Goal: Task Accomplishment & Management: Complete application form

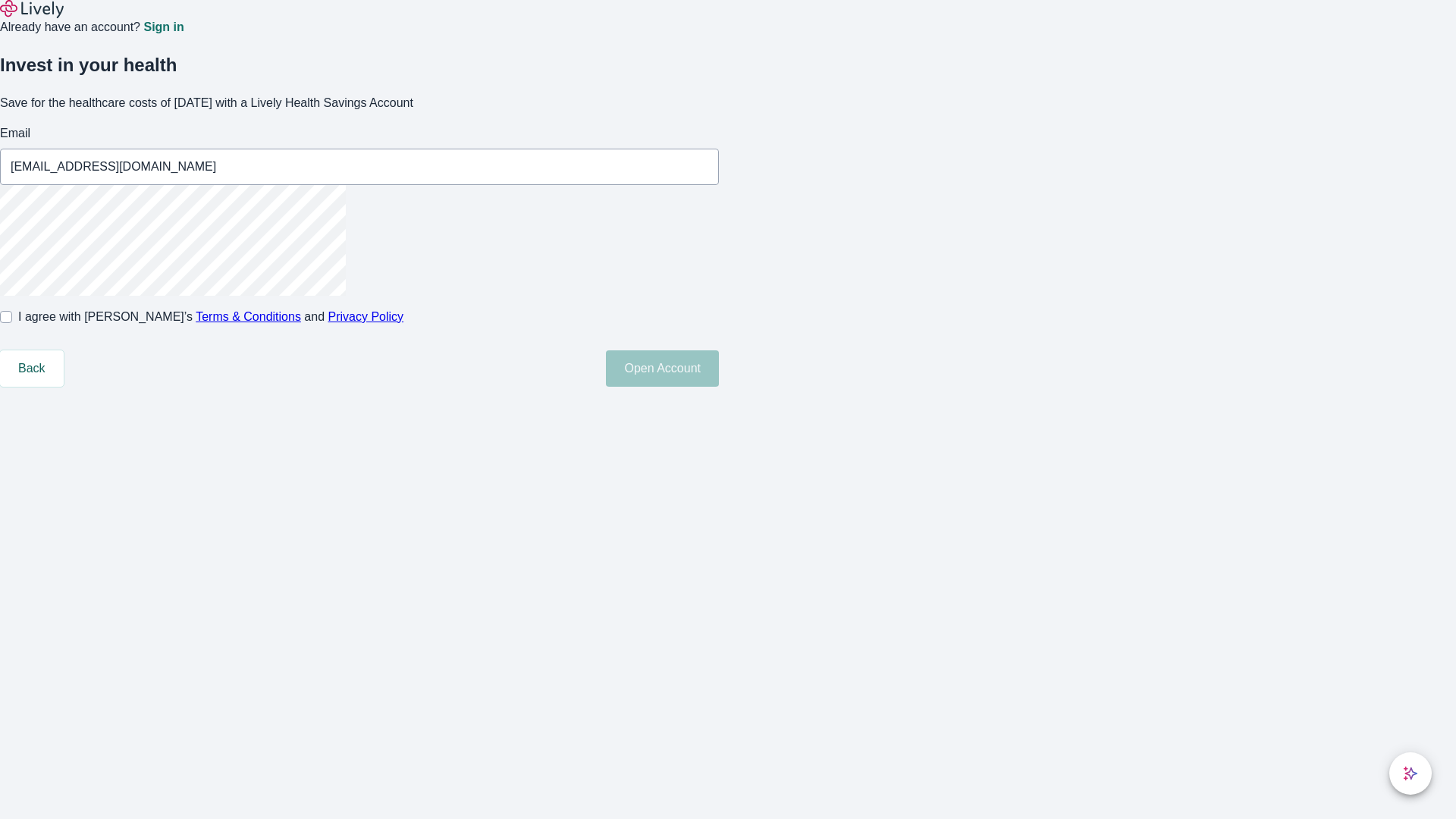
click at [12, 323] on input "I agree with Lively’s Terms & Conditions and Privacy Policy" at bounding box center [6, 316] width 12 height 12
checkbox input "true"
click at [719, 387] on button "Open Account" at bounding box center [663, 369] width 113 height 36
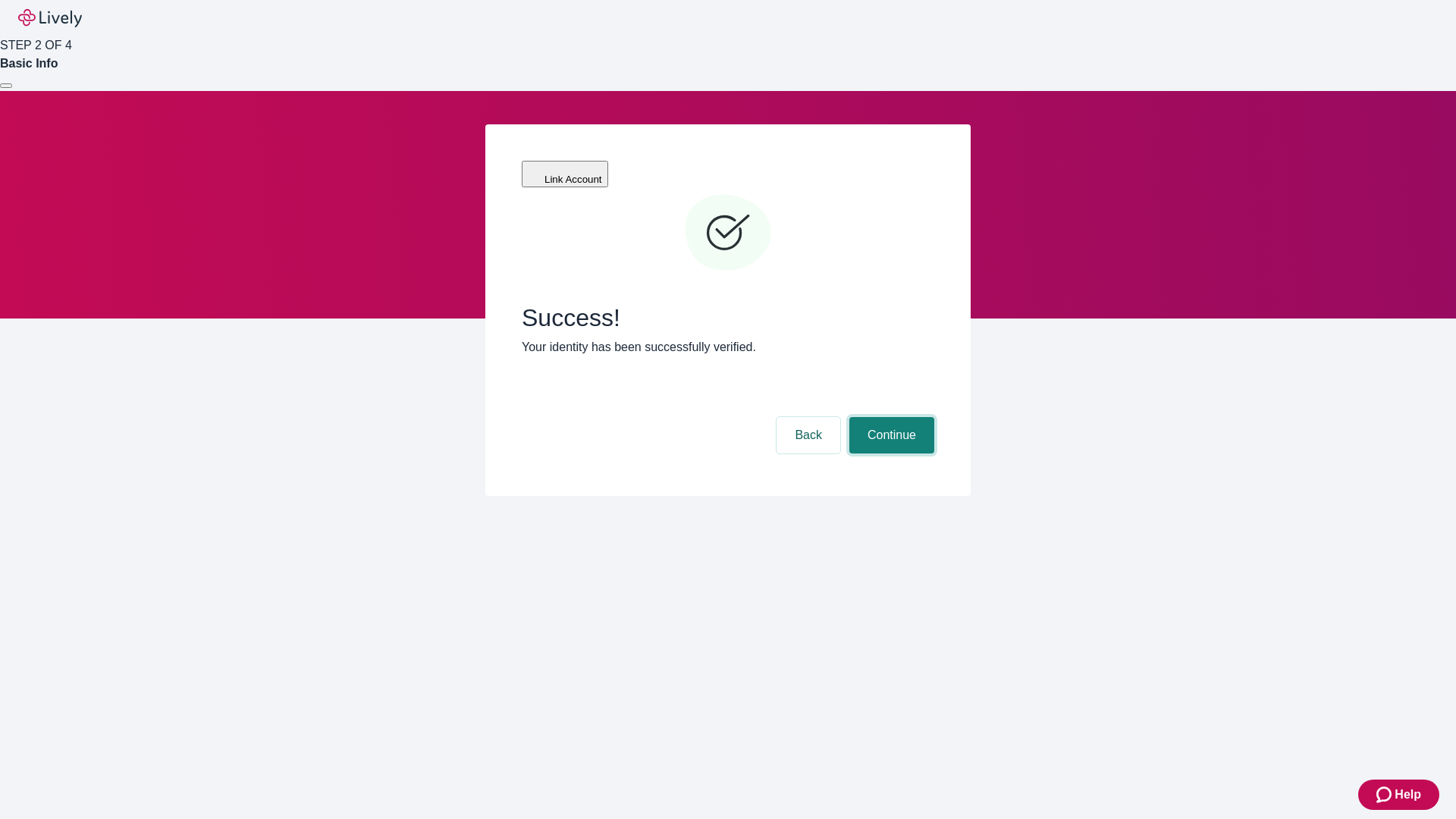
click at [890, 417] on button "Continue" at bounding box center [892, 436] width 85 height 36
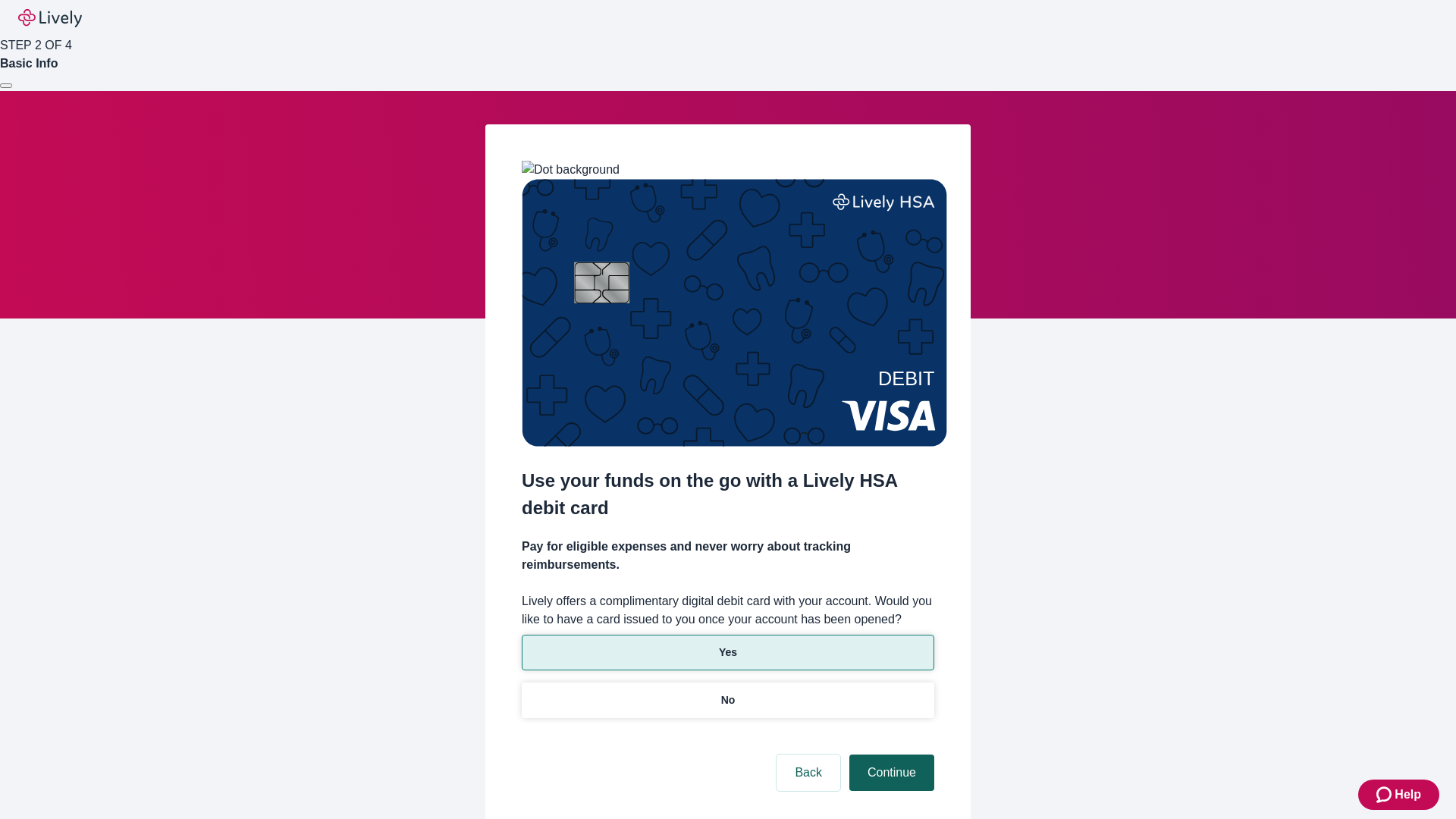
click at [727, 692] on p "No" at bounding box center [728, 700] width 14 height 16
click at [890, 754] on button "Continue" at bounding box center [892, 773] width 85 height 36
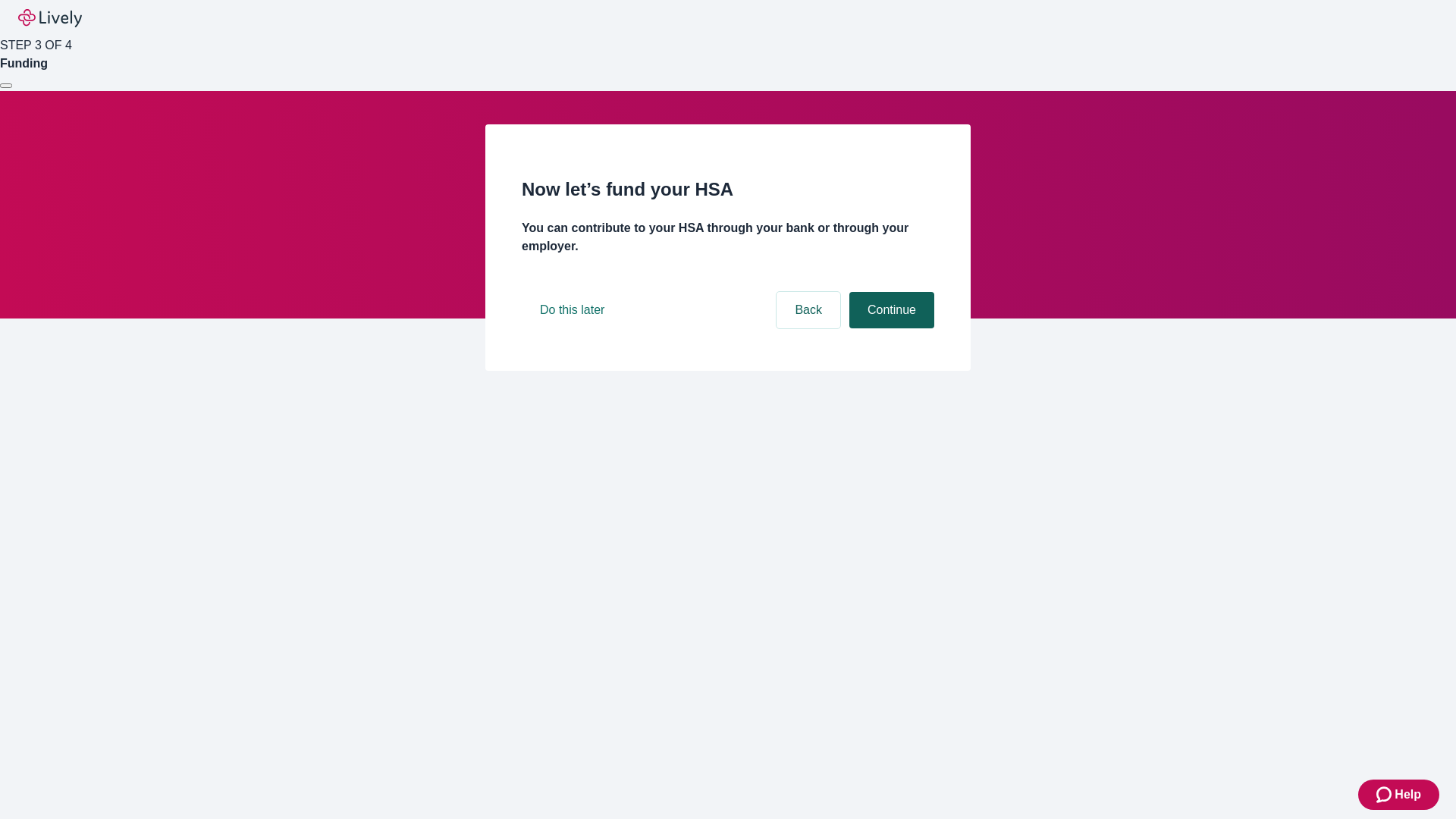
click at [890, 329] on button "Continue" at bounding box center [892, 311] width 85 height 36
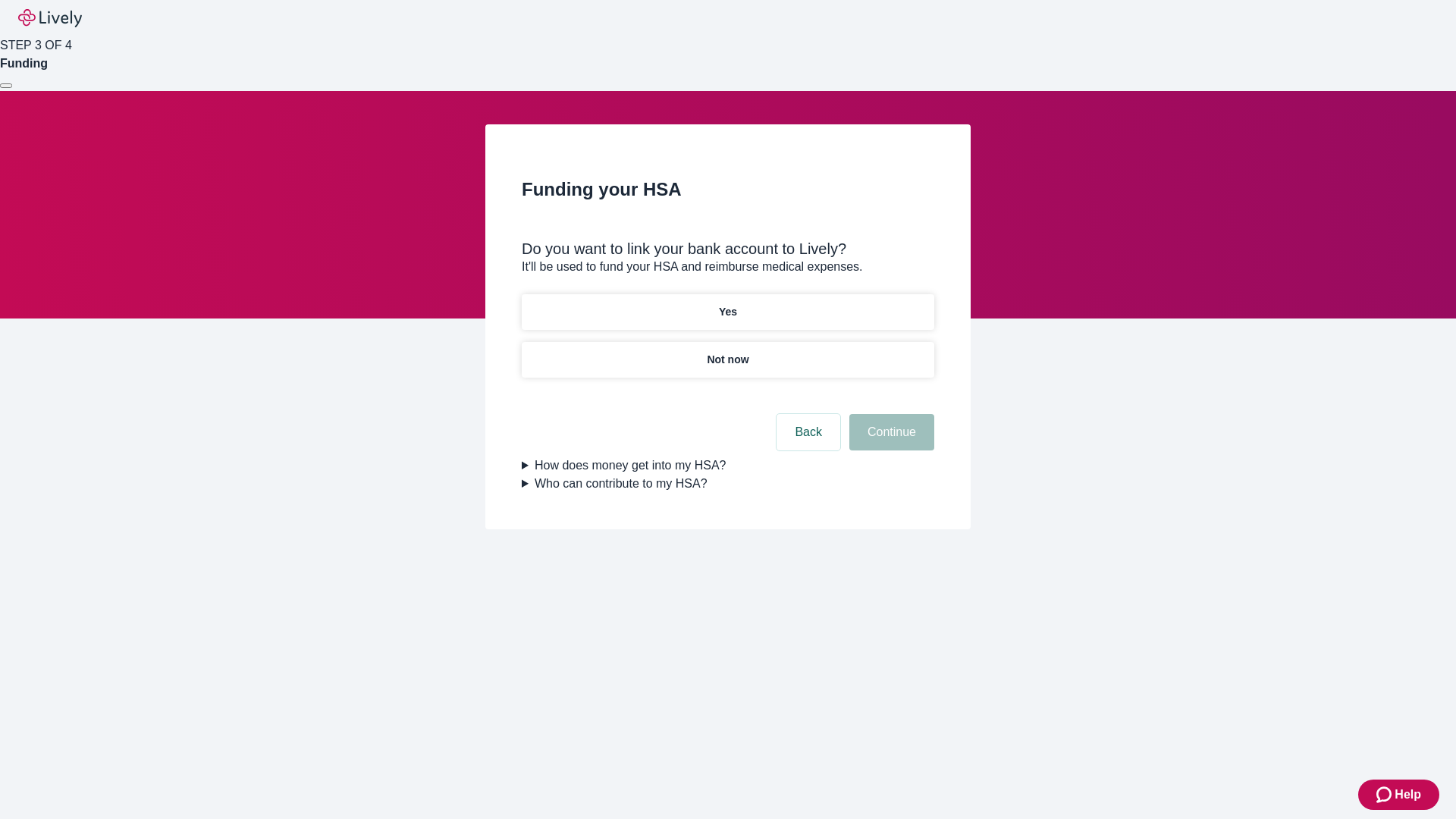
click at [727, 304] on p "Yes" at bounding box center [728, 311] width 18 height 16
click at [890, 414] on button "Continue" at bounding box center [892, 432] width 85 height 36
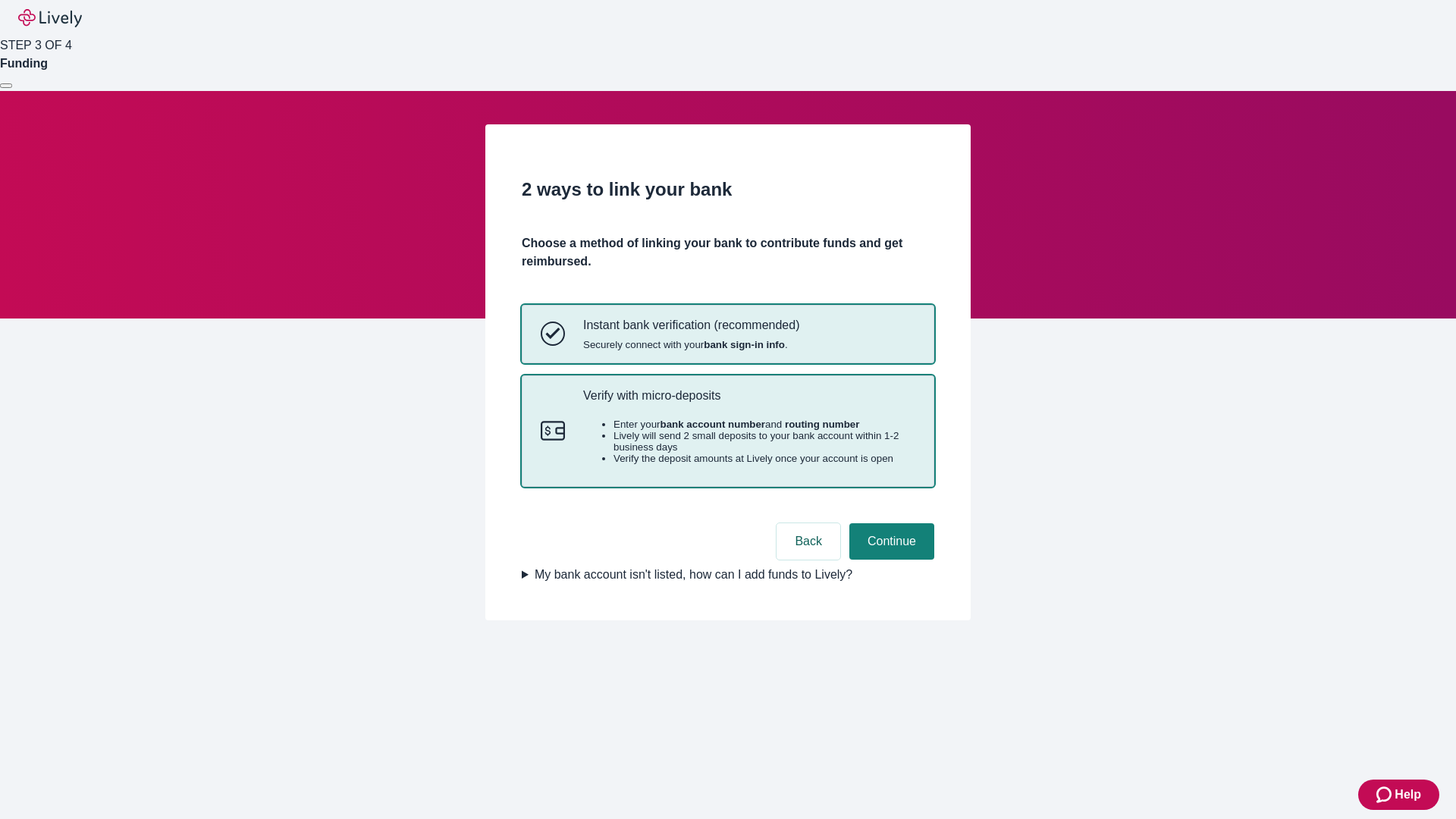
click at [749, 402] on p "Verify with micro-deposits" at bounding box center [749, 395] width 332 height 14
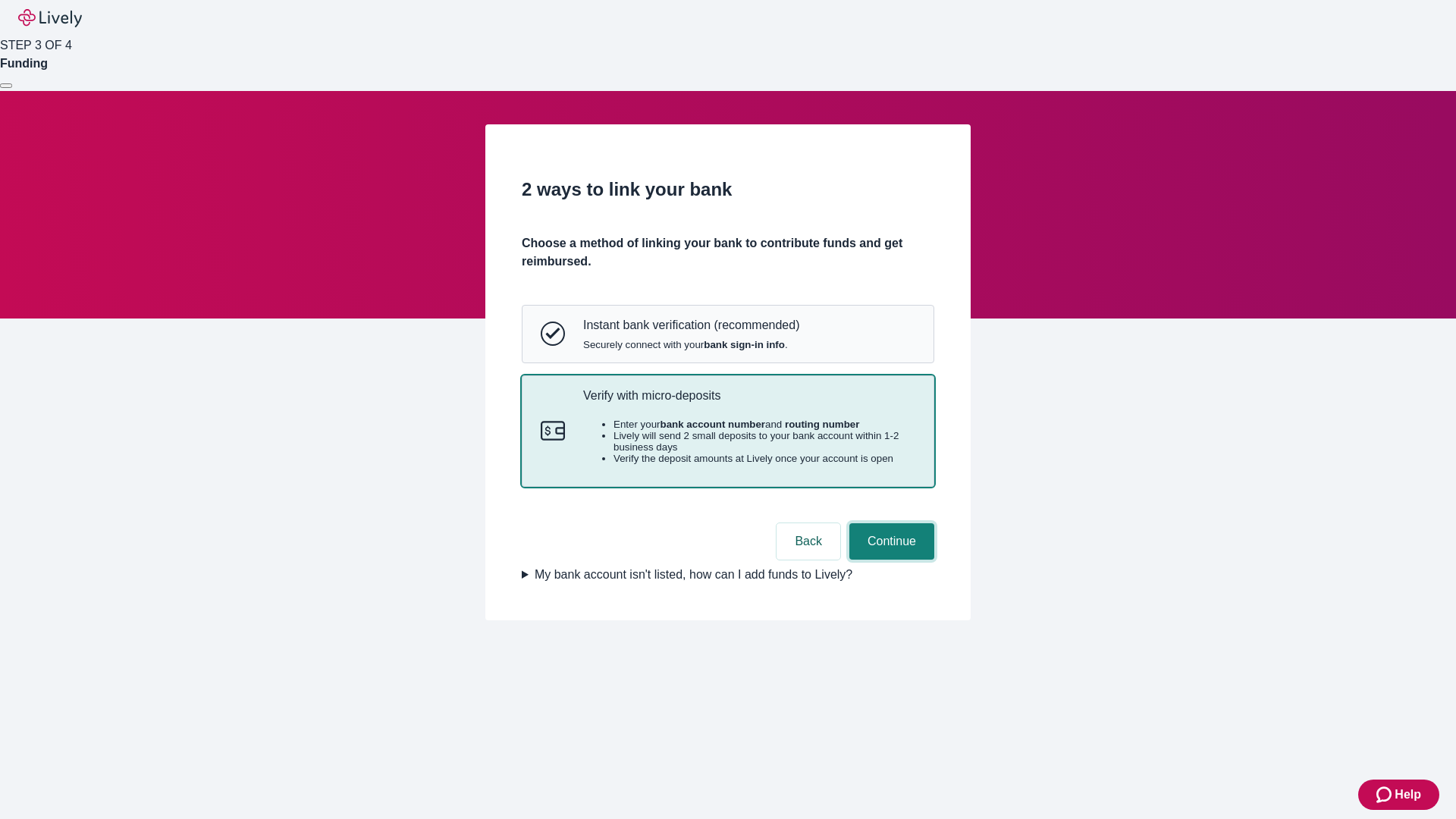
click at [890, 560] on button "Continue" at bounding box center [892, 542] width 85 height 36
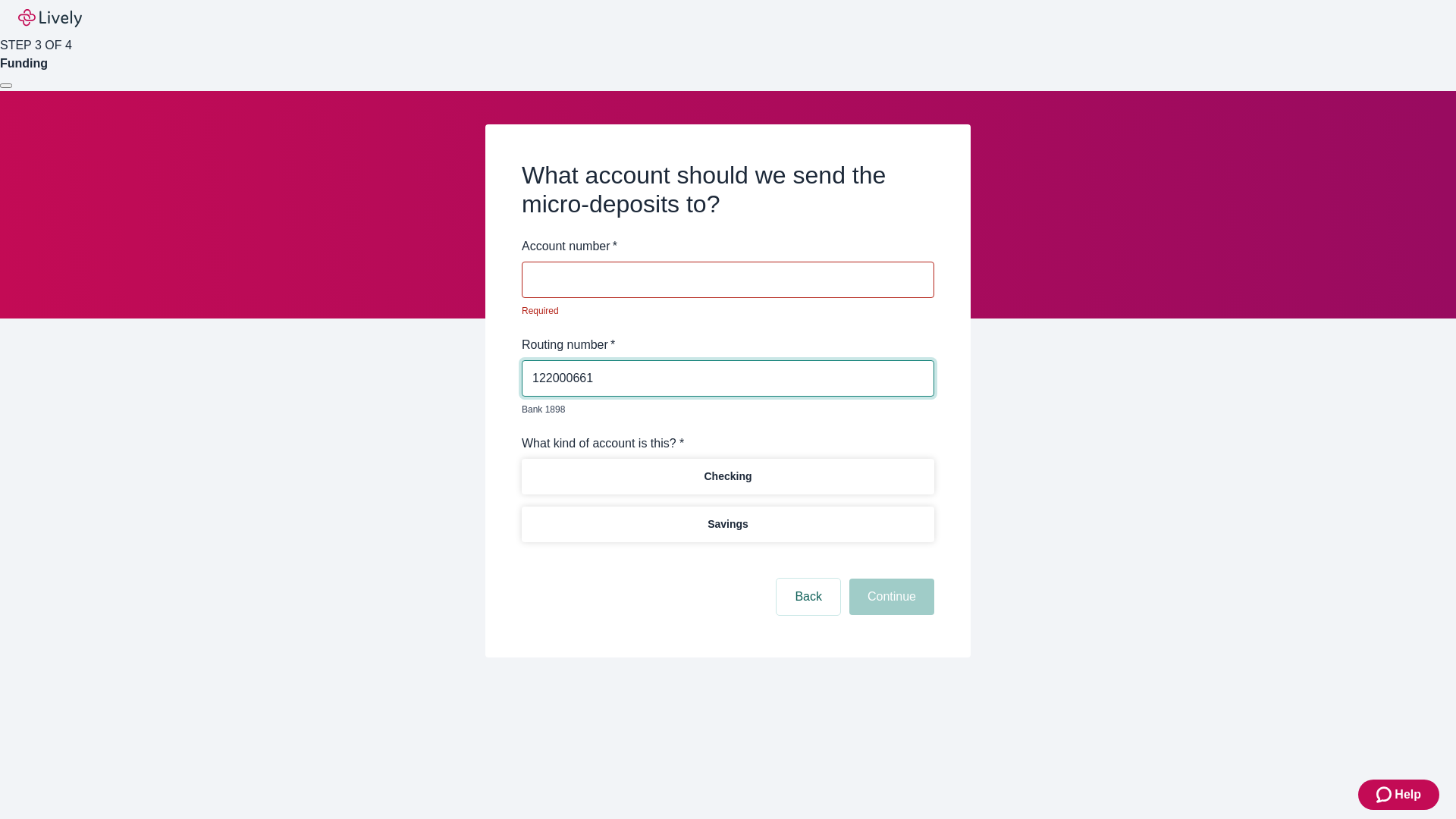
type input "122000661"
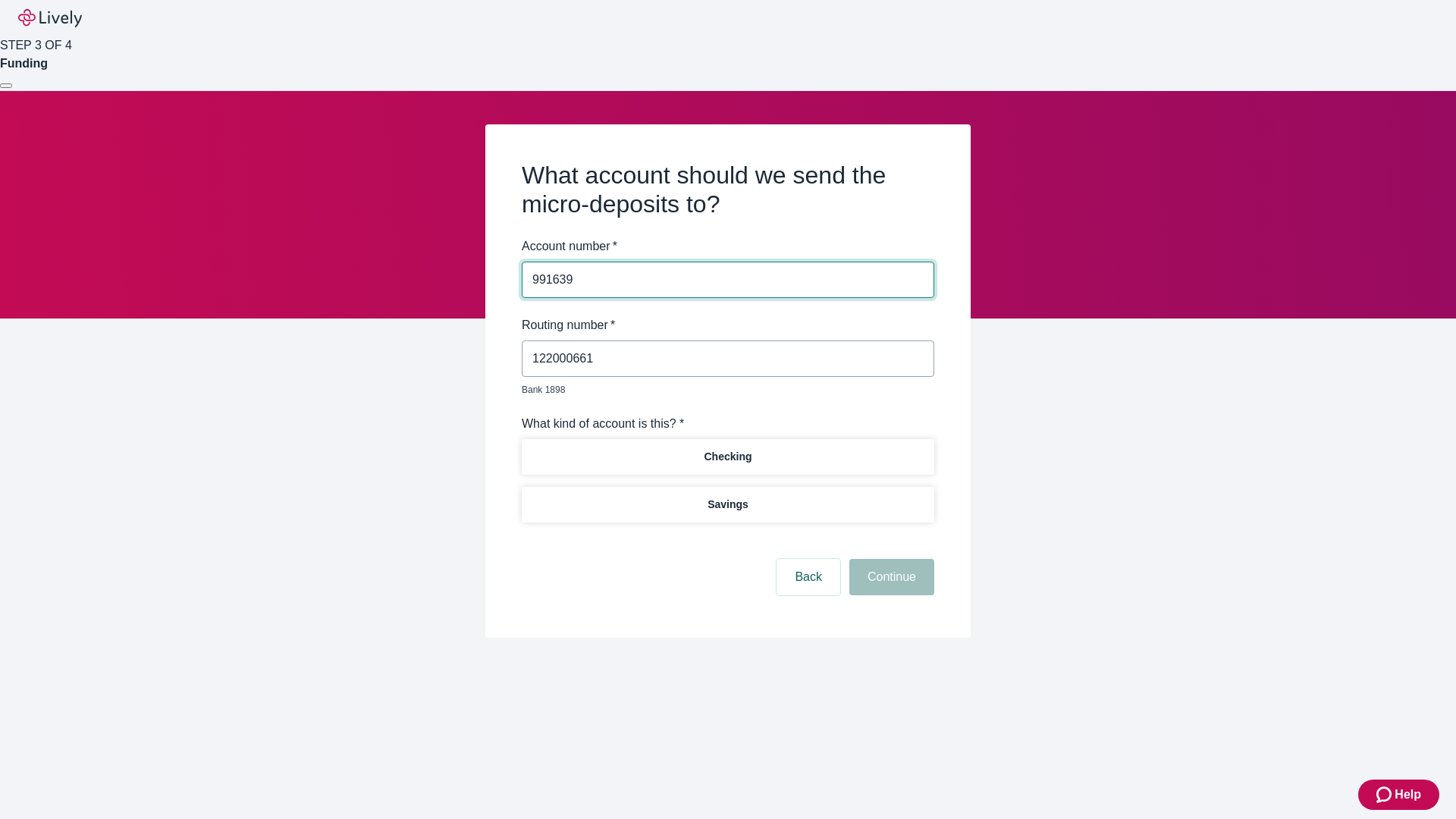
type input "991639"
click at [727, 449] on p "Checking" at bounding box center [728, 456] width 48 height 16
click at [890, 560] on button "Continue" at bounding box center [892, 577] width 85 height 36
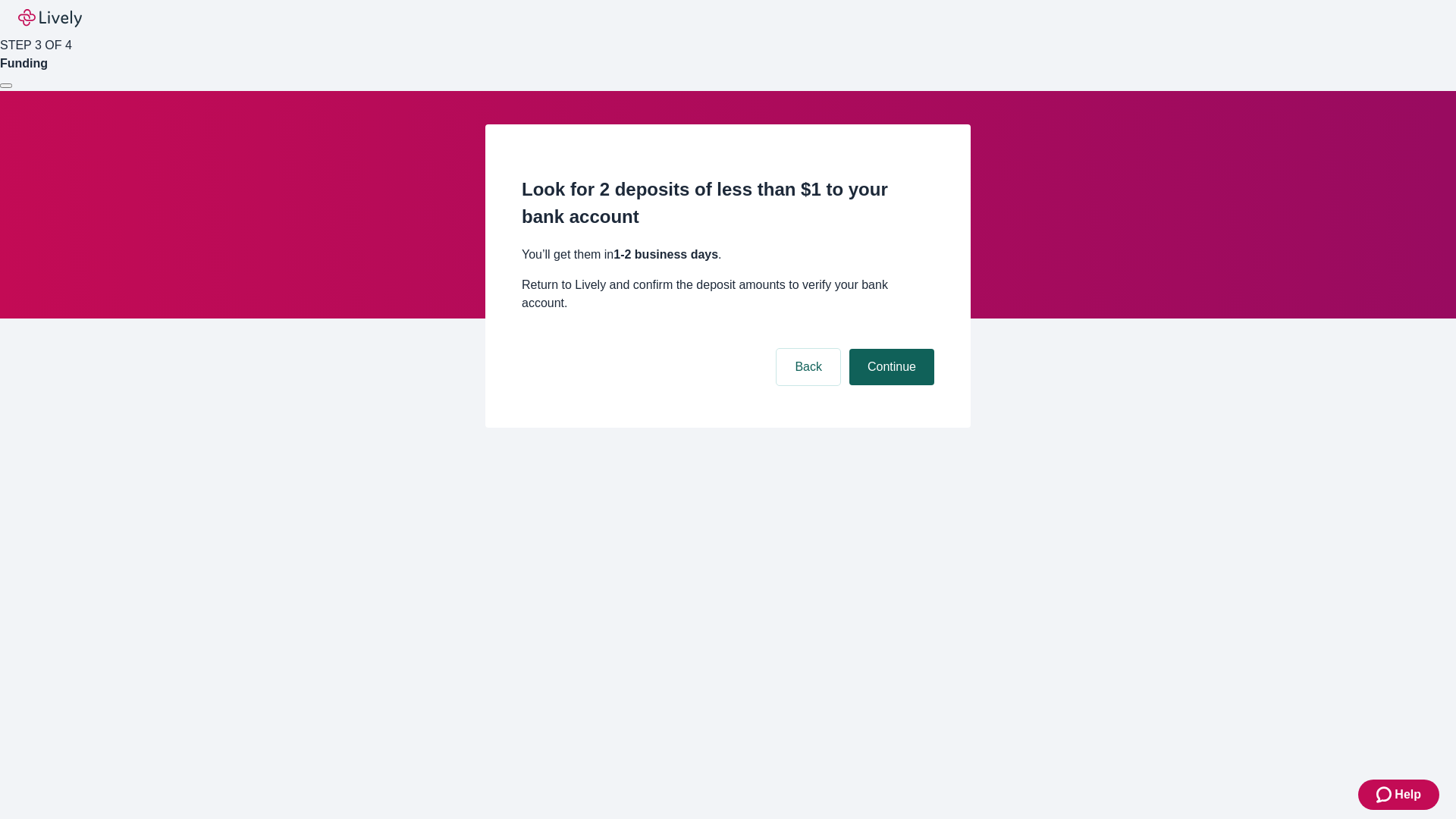
click at [890, 349] on button "Continue" at bounding box center [892, 367] width 85 height 36
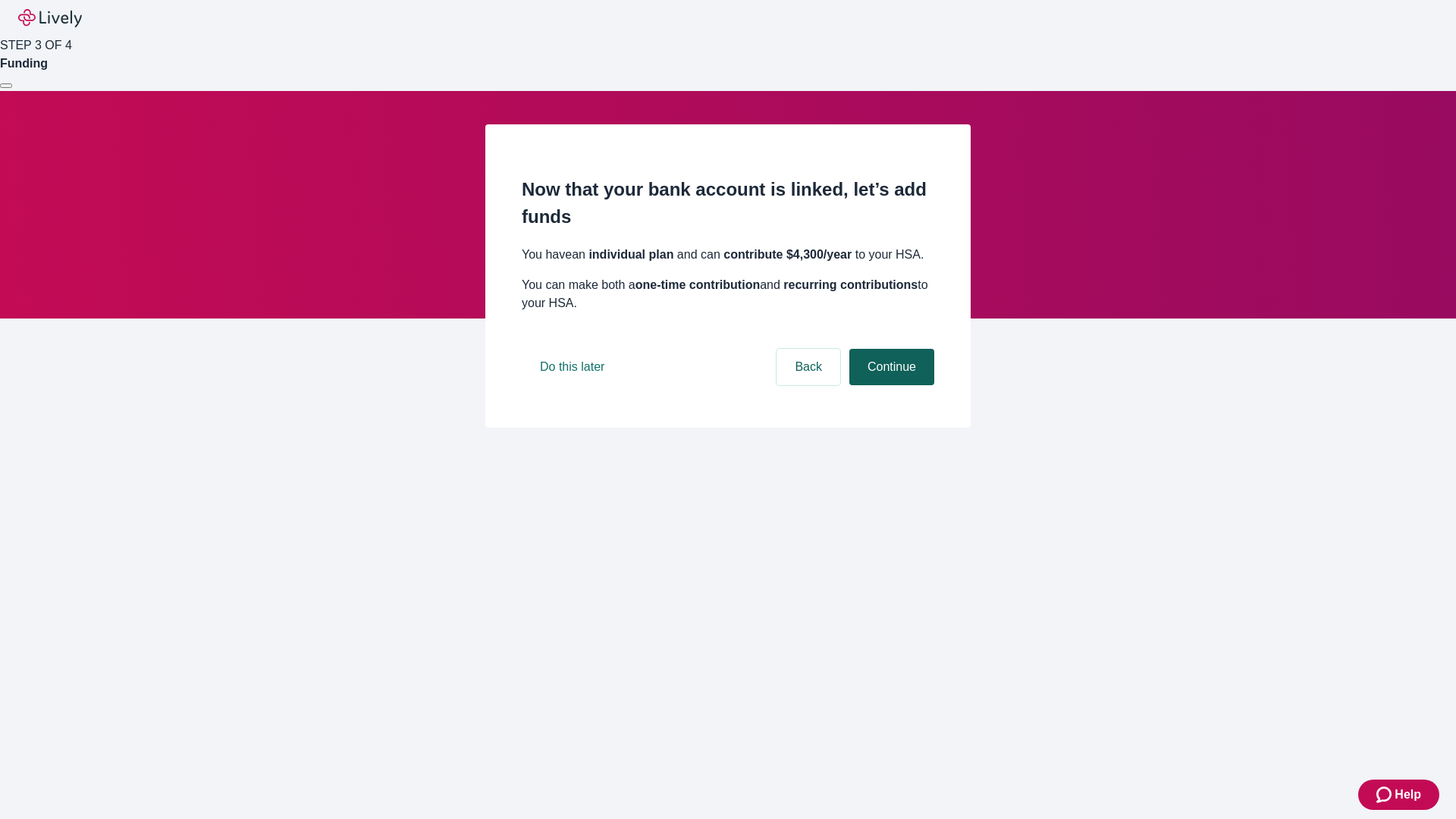
click at [890, 385] on button "Continue" at bounding box center [892, 367] width 85 height 36
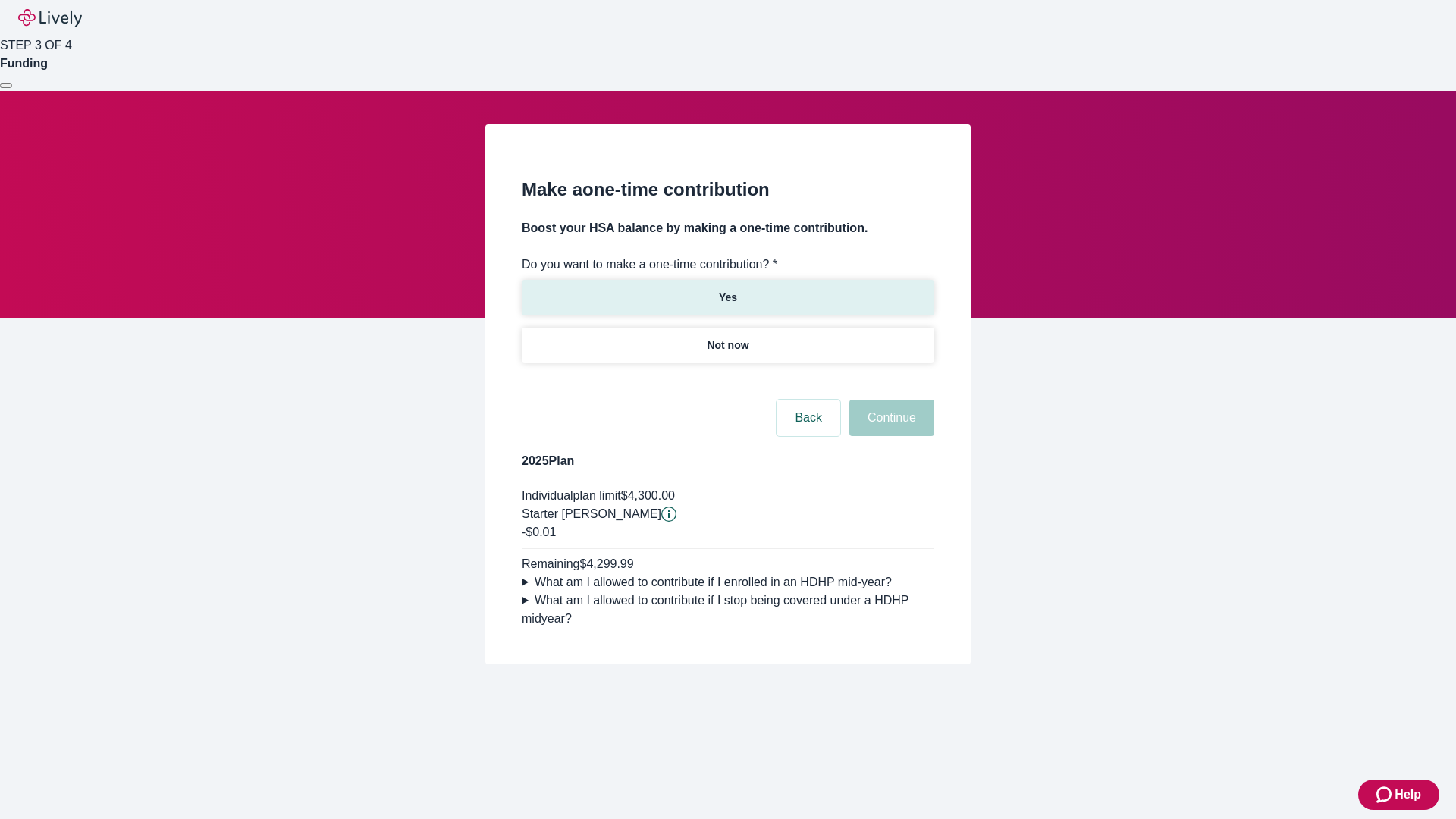
click at [727, 290] on p "Yes" at bounding box center [728, 297] width 18 height 16
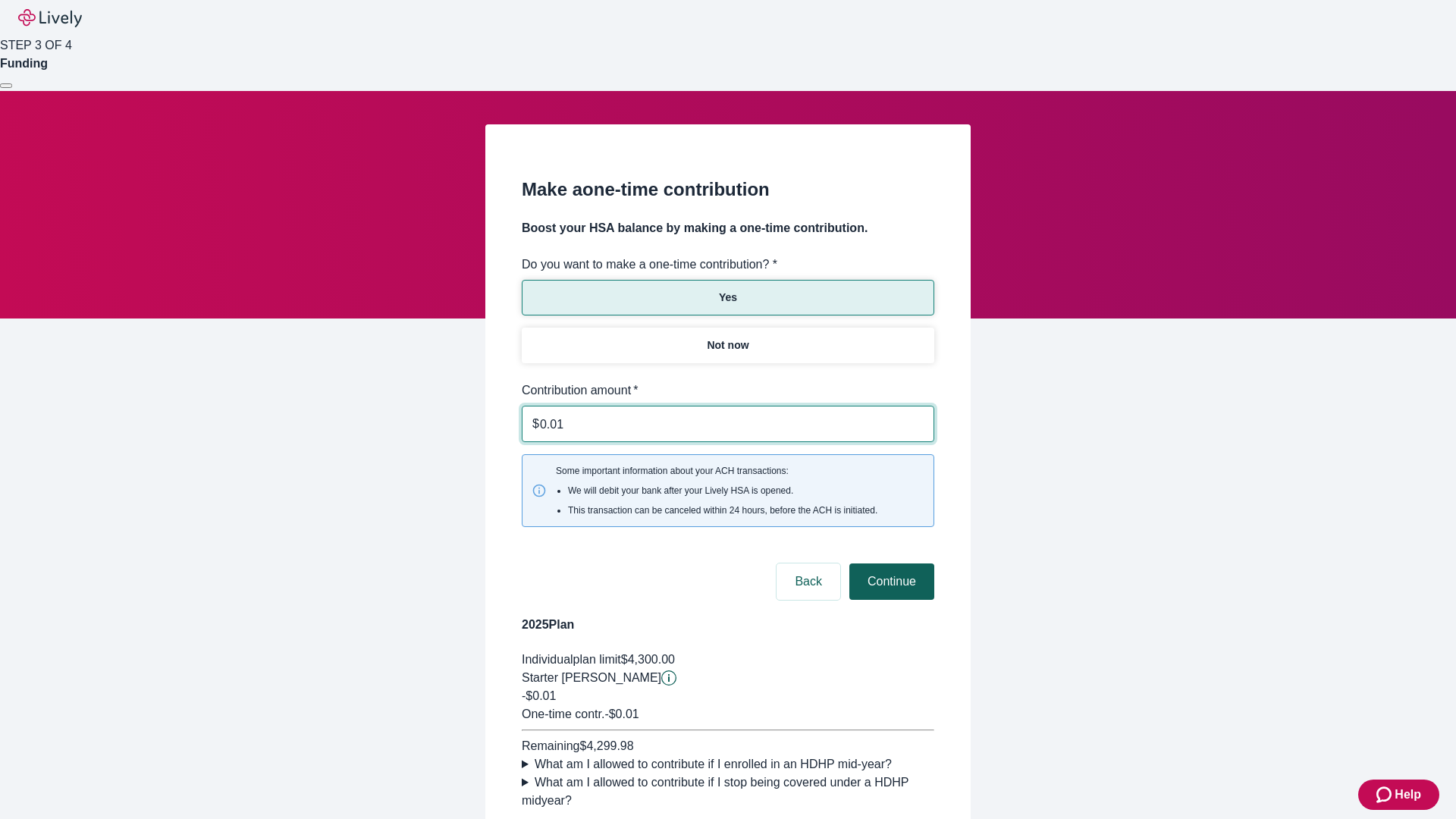
type input "0.01"
click at [890, 563] on button "Continue" at bounding box center [892, 581] width 85 height 36
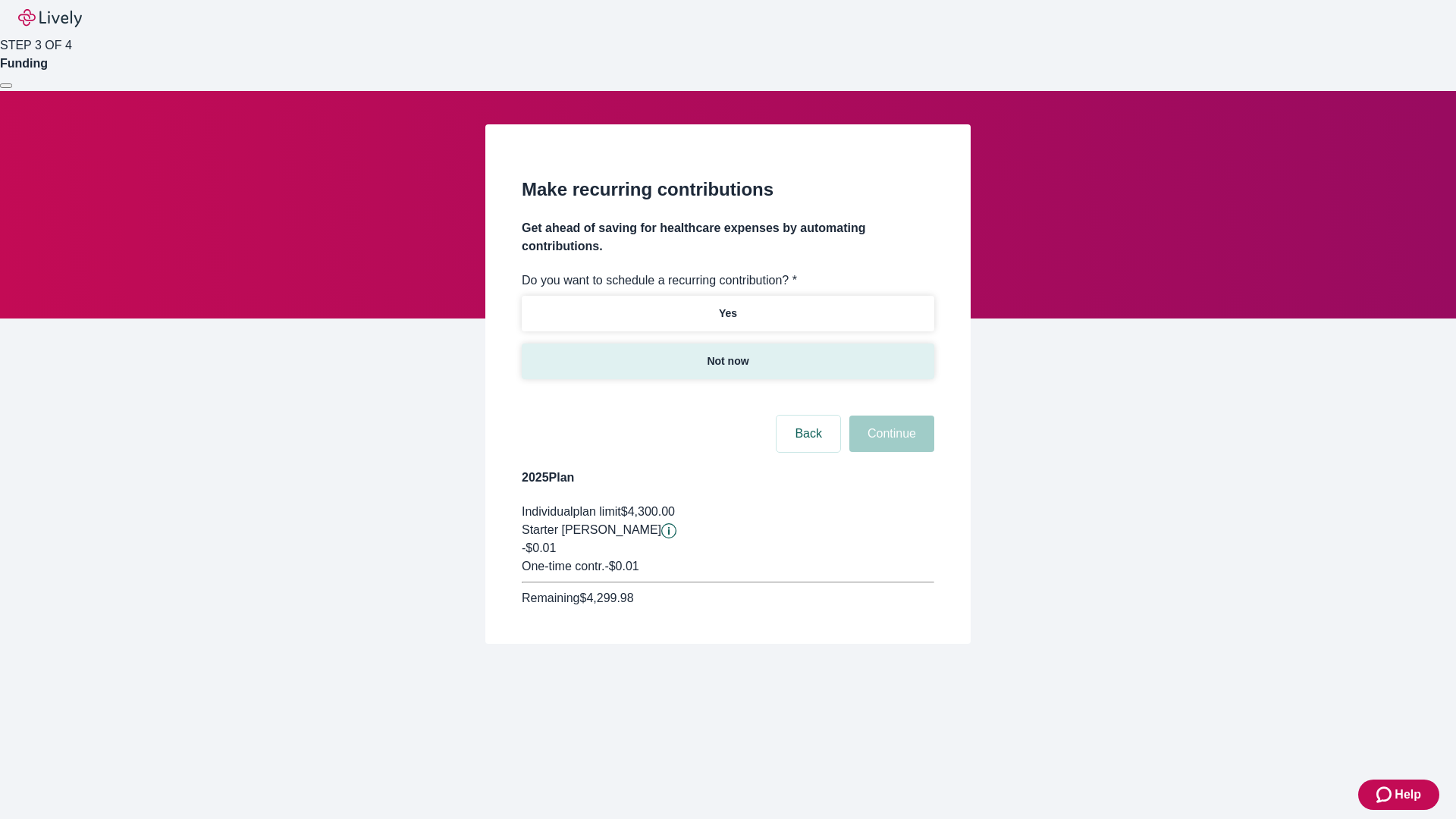
click at [727, 354] on p "Not now" at bounding box center [727, 361] width 41 height 16
click at [890, 416] on button "Continue" at bounding box center [892, 434] width 85 height 36
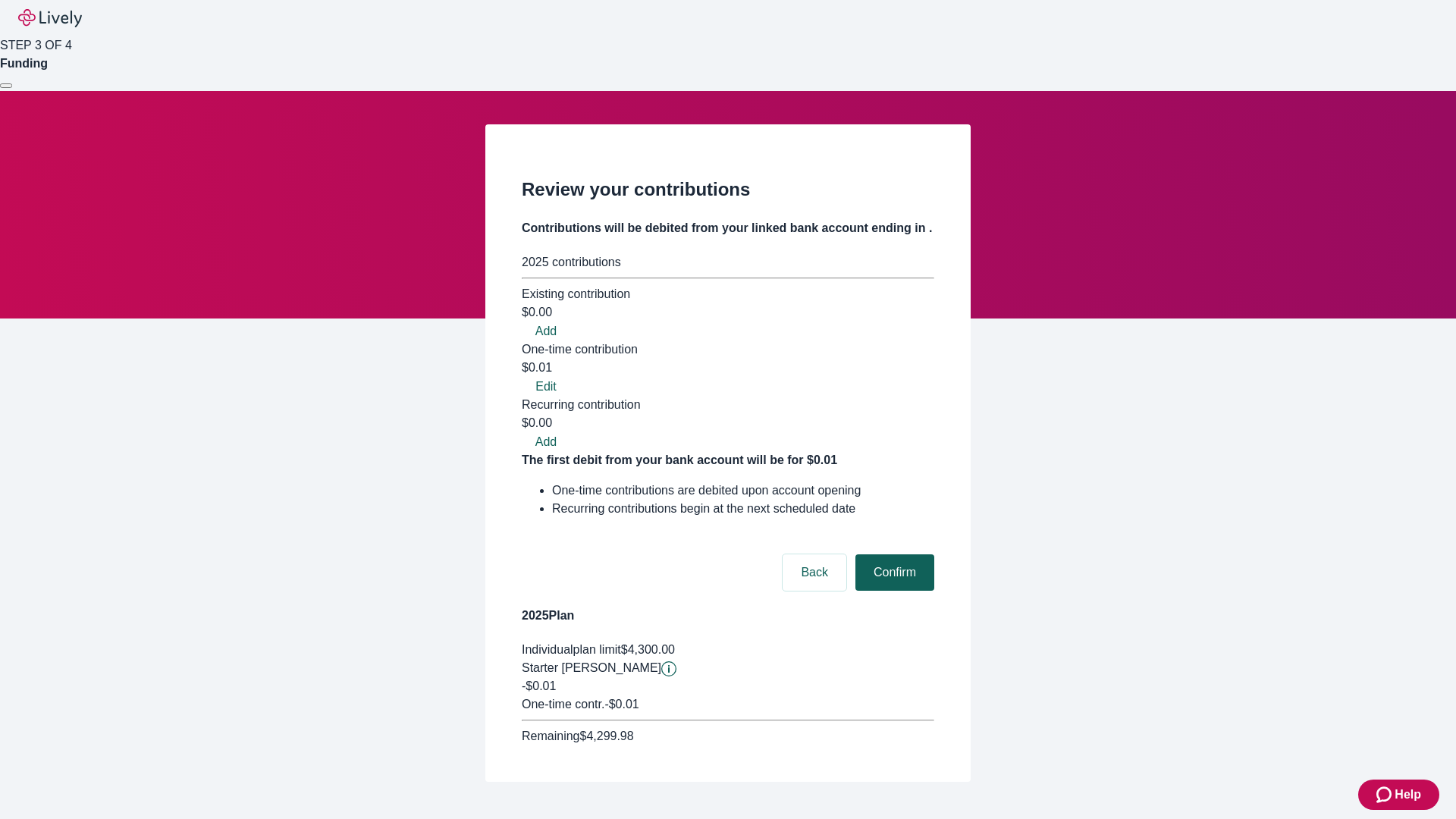
click at [893, 554] on button "Confirm" at bounding box center [894, 572] width 79 height 36
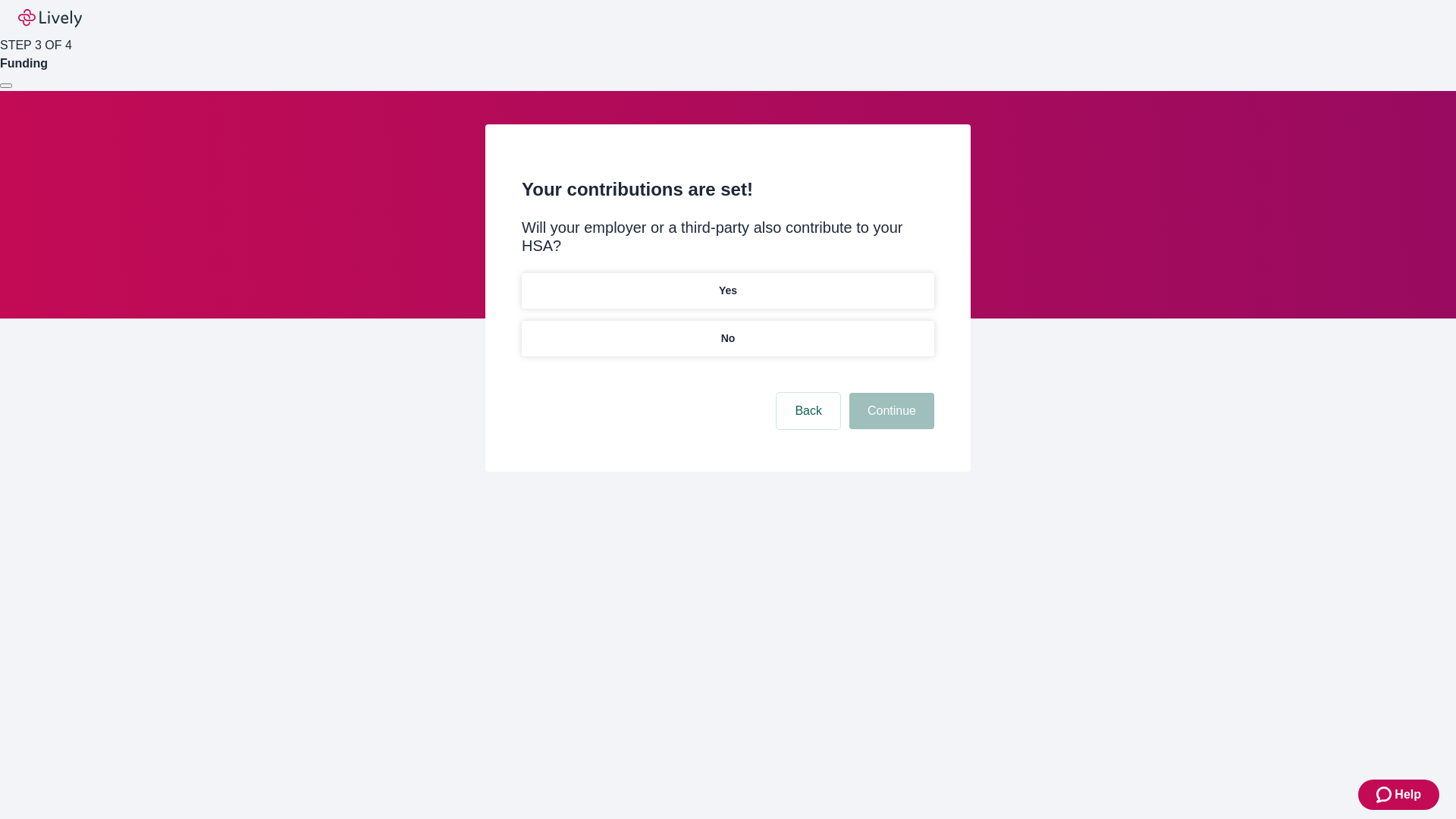
click at [727, 330] on p "No" at bounding box center [728, 338] width 14 height 16
click at [890, 393] on button "Continue" at bounding box center [892, 411] width 85 height 36
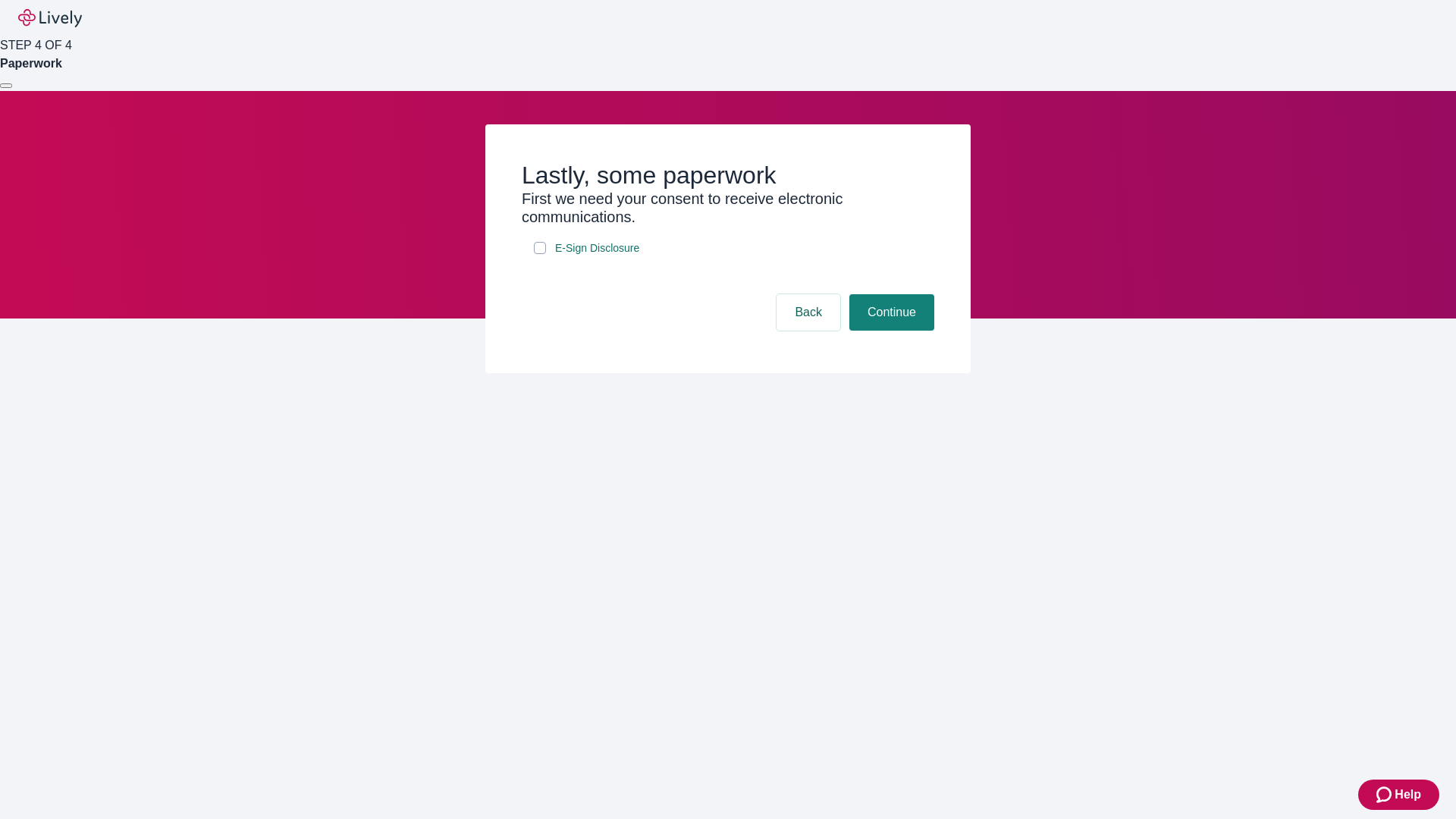
click at [540, 254] on input "E-Sign Disclosure" at bounding box center [540, 248] width 12 height 12
checkbox input "true"
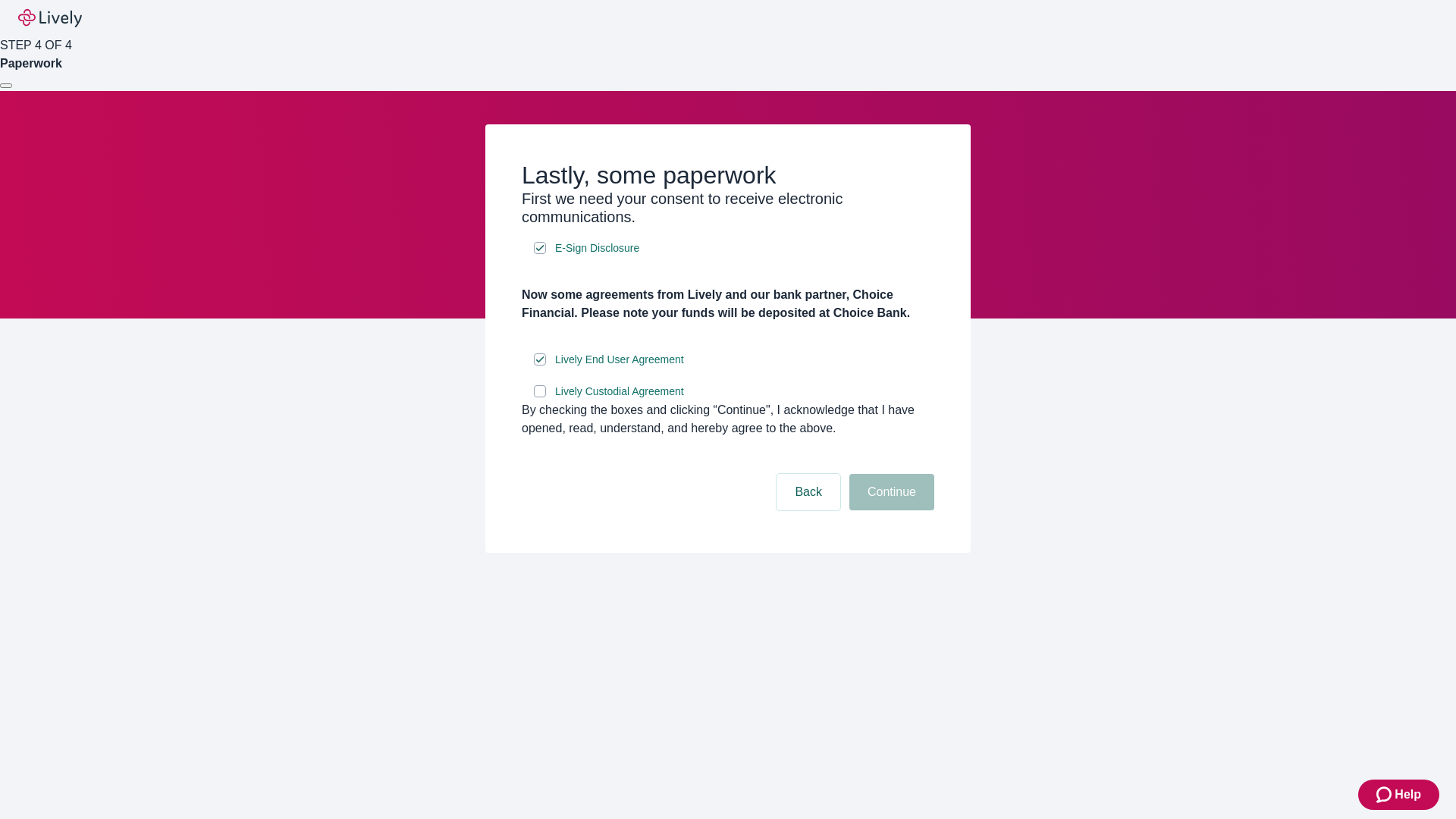
click at [540, 397] on input "Lively Custodial Agreement" at bounding box center [540, 391] width 12 height 12
checkbox input "true"
click at [890, 510] on button "Continue" at bounding box center [892, 492] width 85 height 36
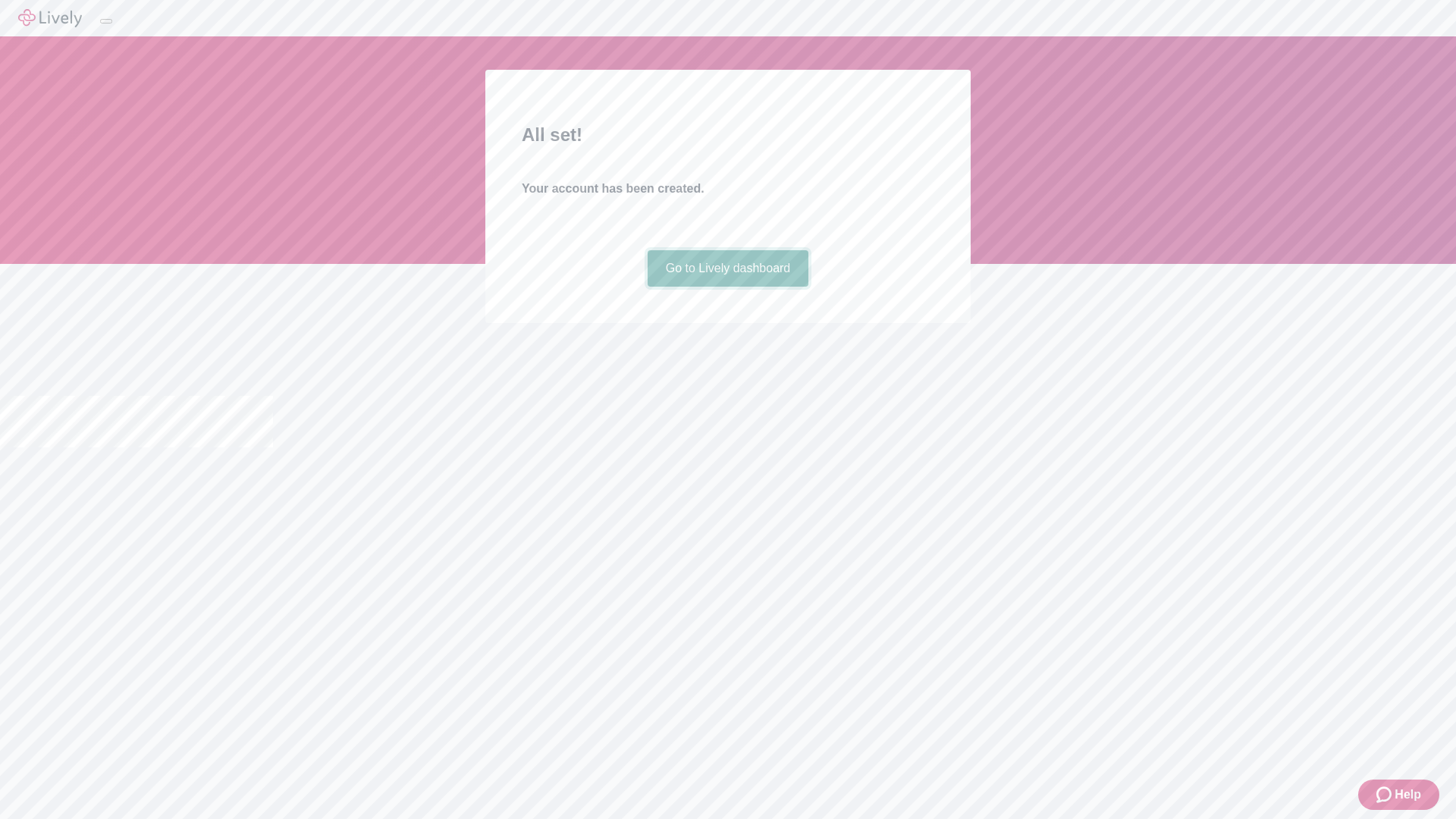
click at [727, 287] on link "Go to Lively dashboard" at bounding box center [728, 268] width 162 height 36
